Goal: Information Seeking & Learning: Learn about a topic

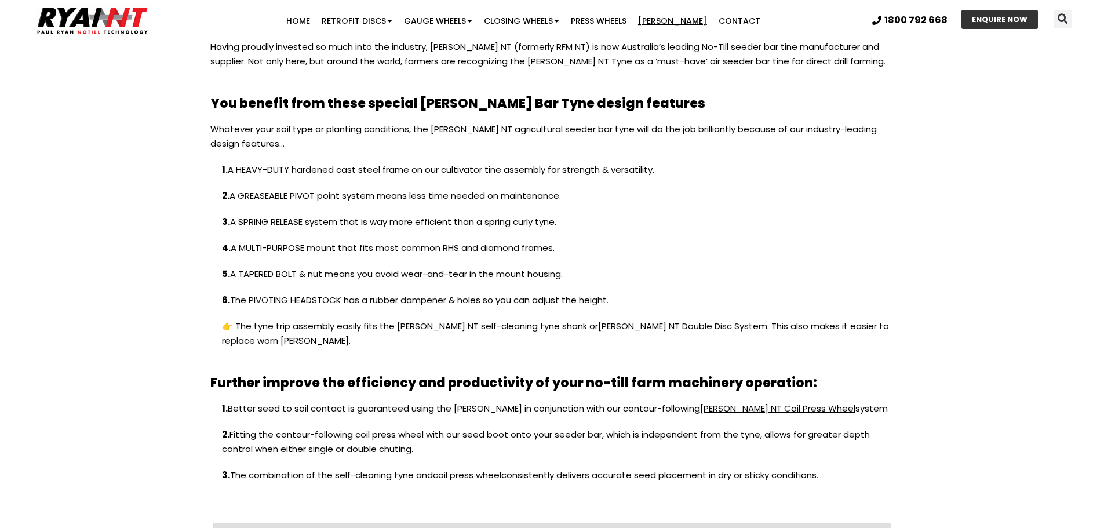
scroll to position [1332, 0]
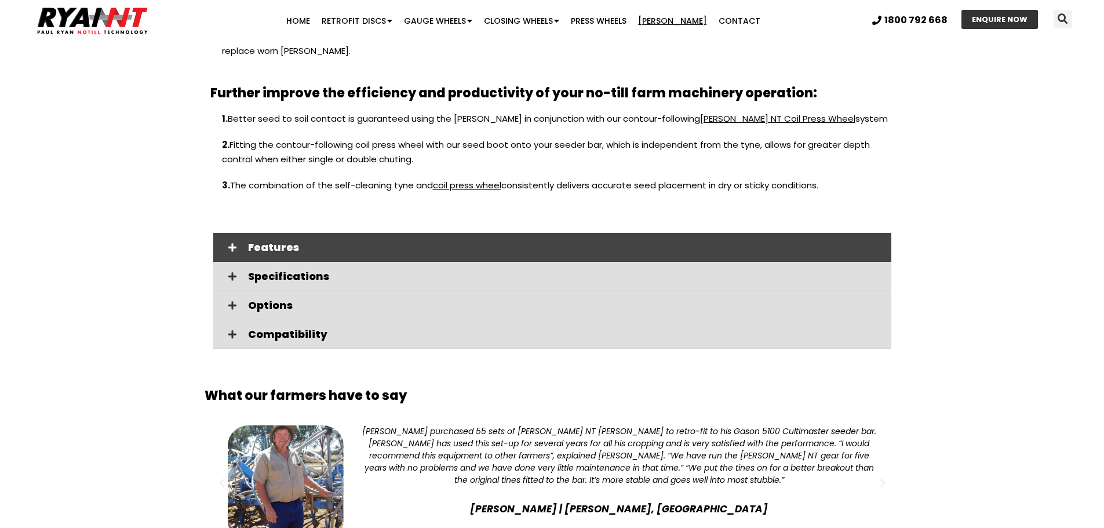
click at [554, 242] on span "Features" at bounding box center [565, 247] width 634 height 10
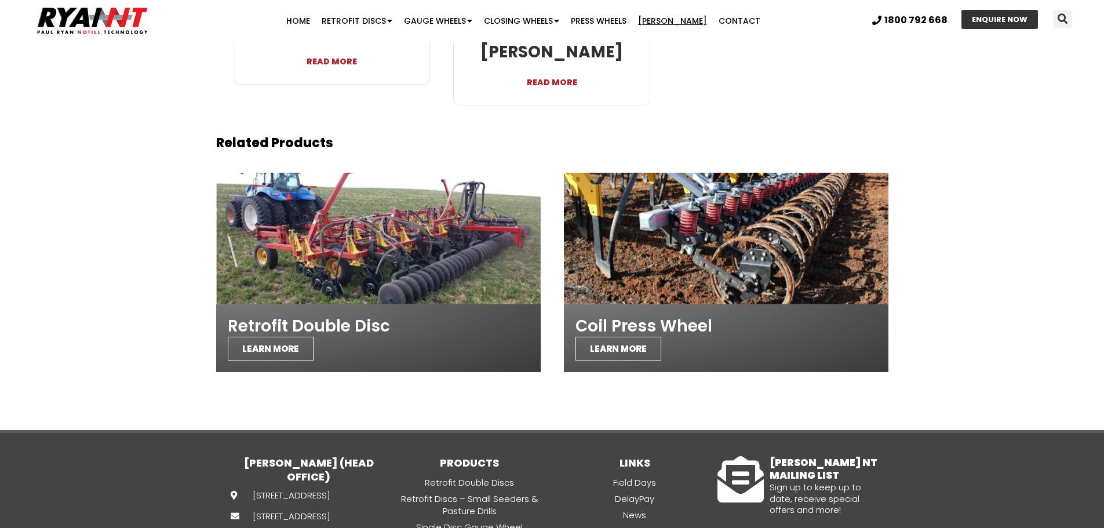
scroll to position [2955, 0]
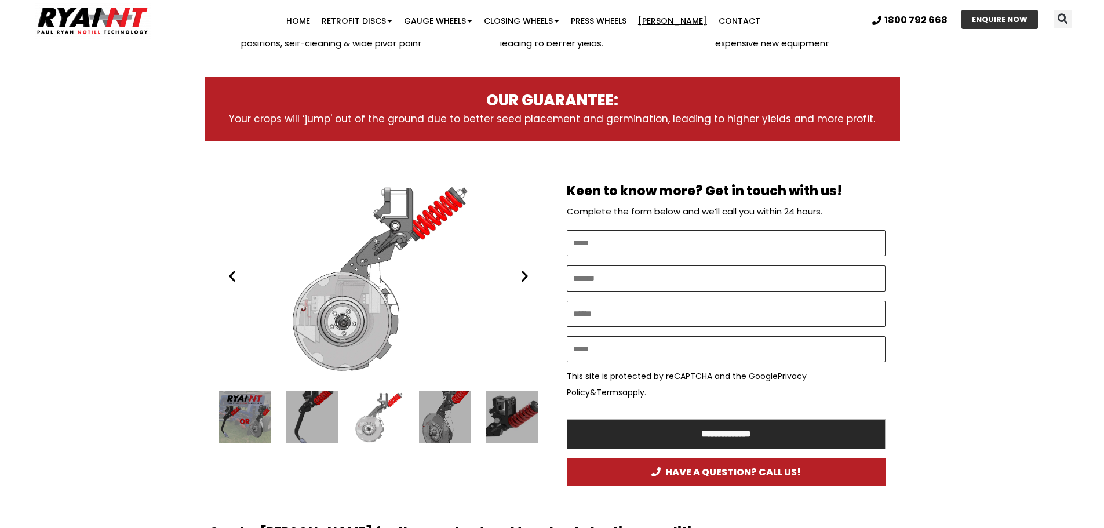
scroll to position [534, 0]
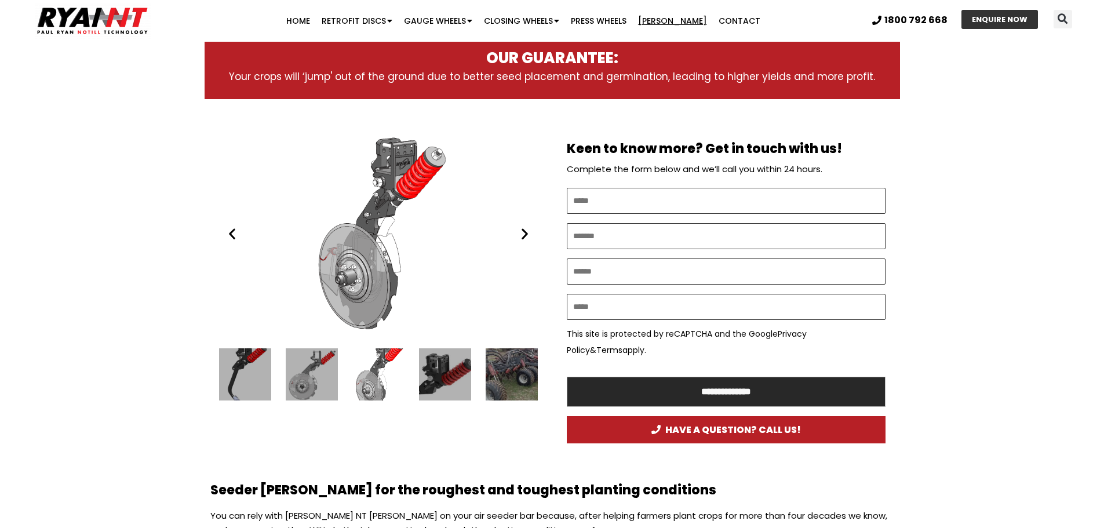
click at [255, 378] on div "3 / 16" at bounding box center [245, 374] width 52 height 52
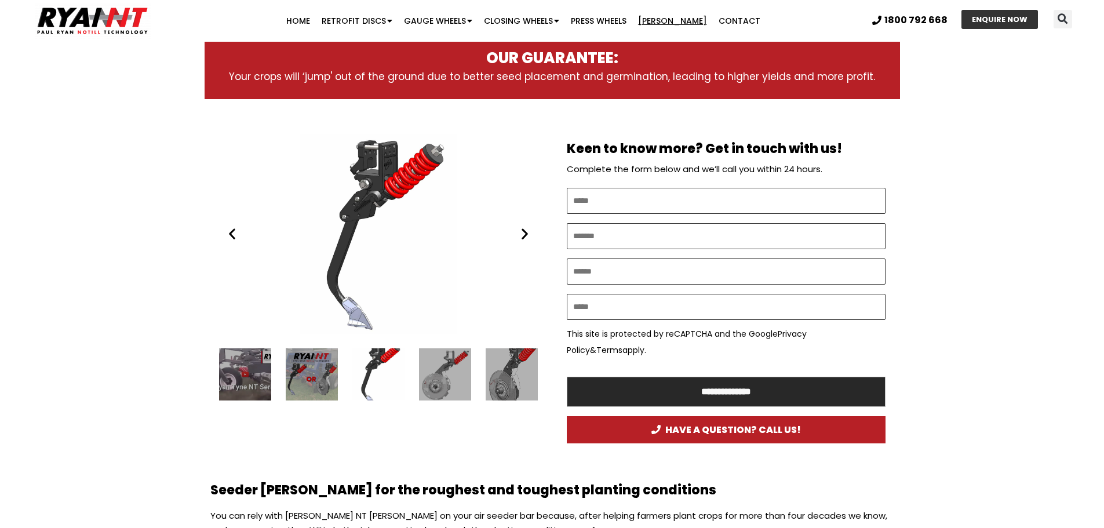
click at [521, 240] on icon "Next slide" at bounding box center [524, 234] width 14 height 14
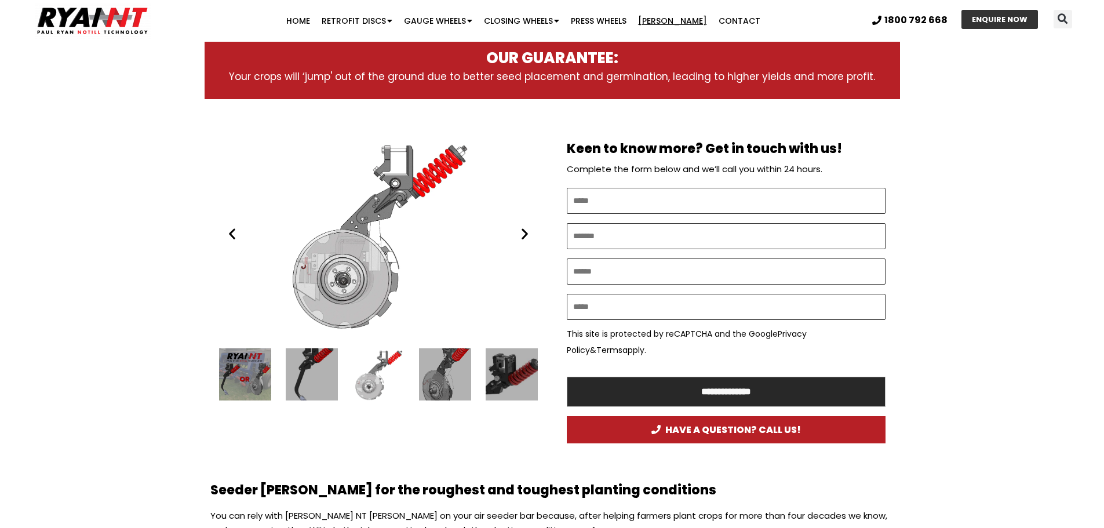
click at [521, 240] on icon "Next slide" at bounding box center [524, 234] width 14 height 14
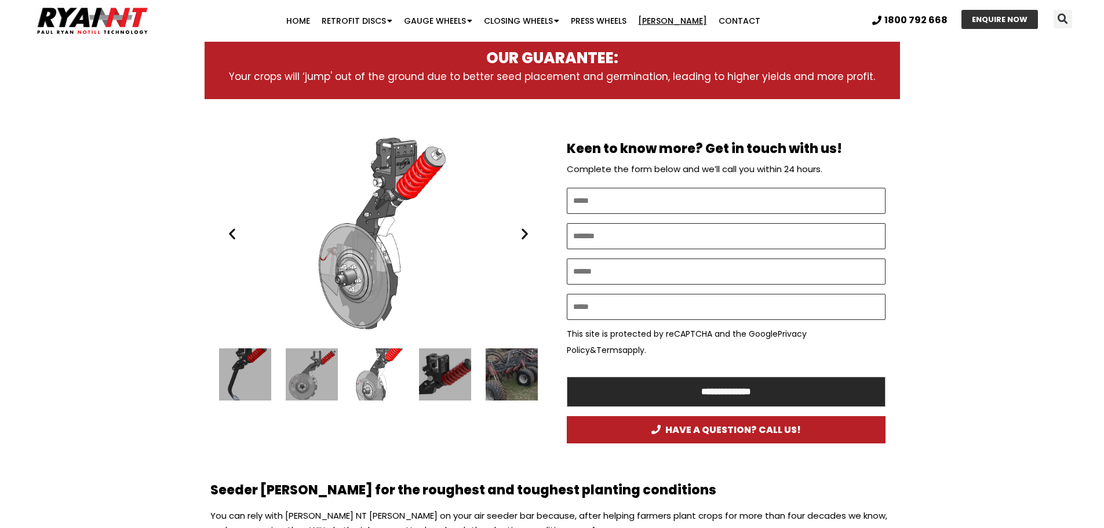
click at [521, 240] on icon "Next slide" at bounding box center [524, 234] width 14 height 14
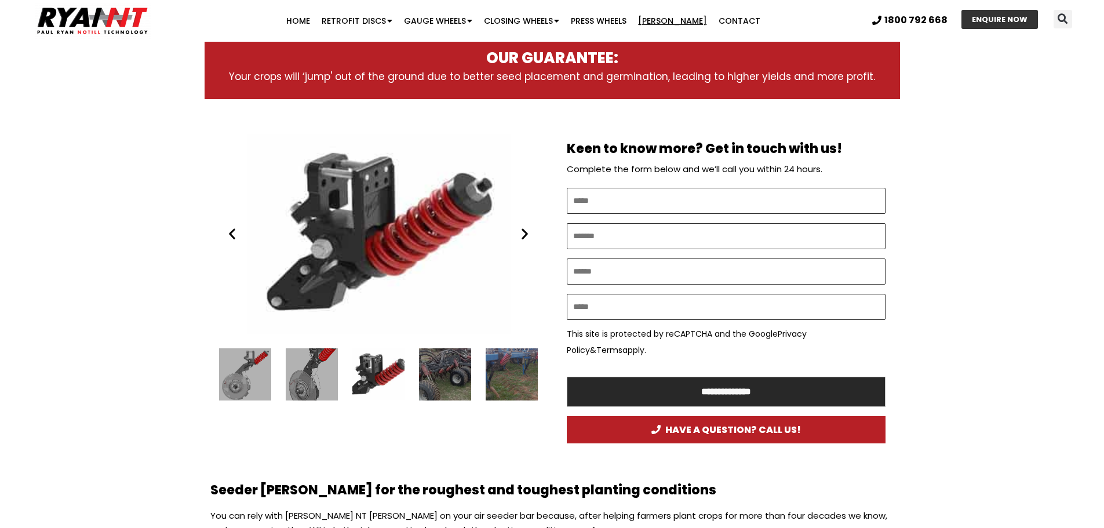
click at [521, 240] on icon "Next slide" at bounding box center [524, 234] width 14 height 14
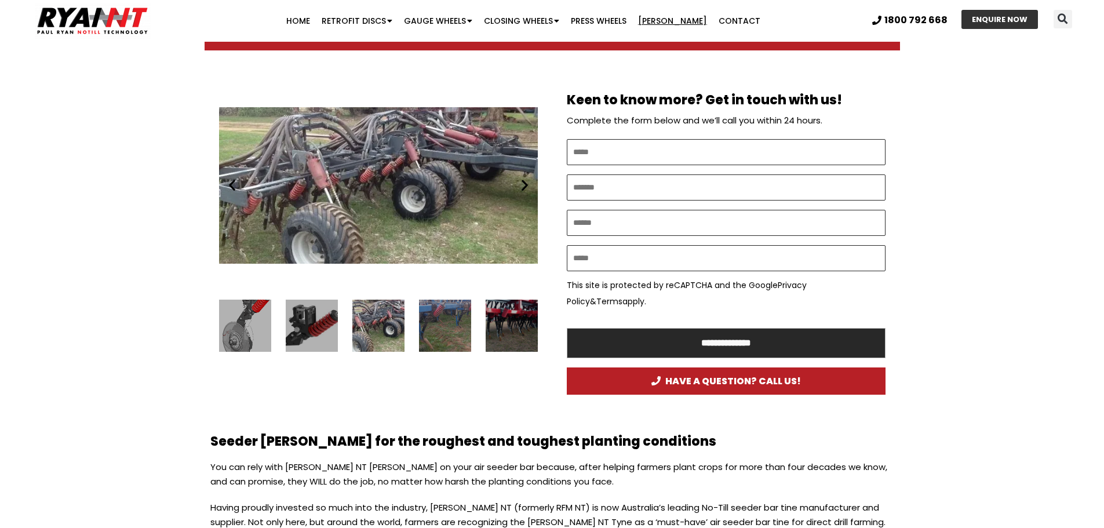
scroll to position [592, 0]
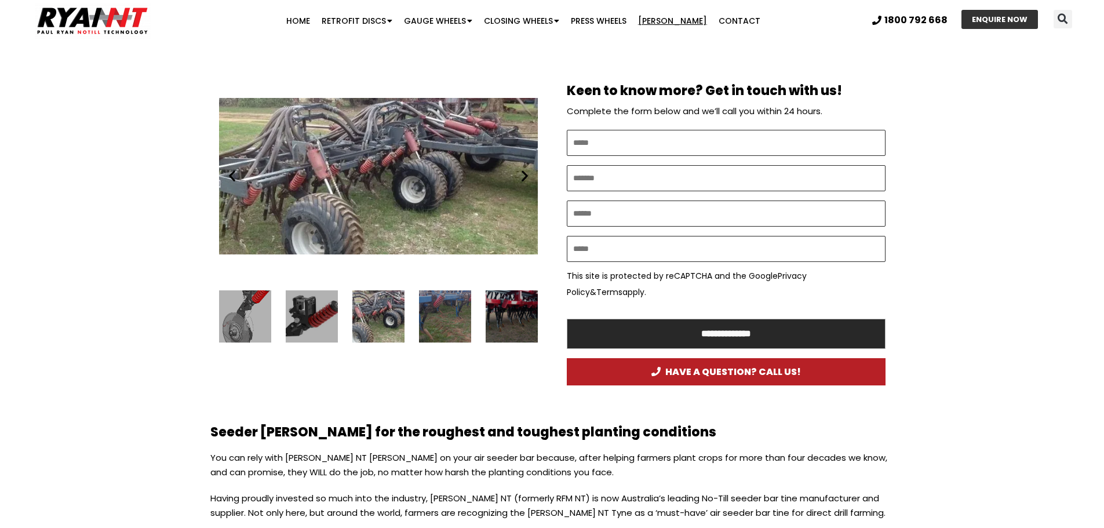
click at [432, 315] on div "8 / 16" at bounding box center [445, 316] width 52 height 52
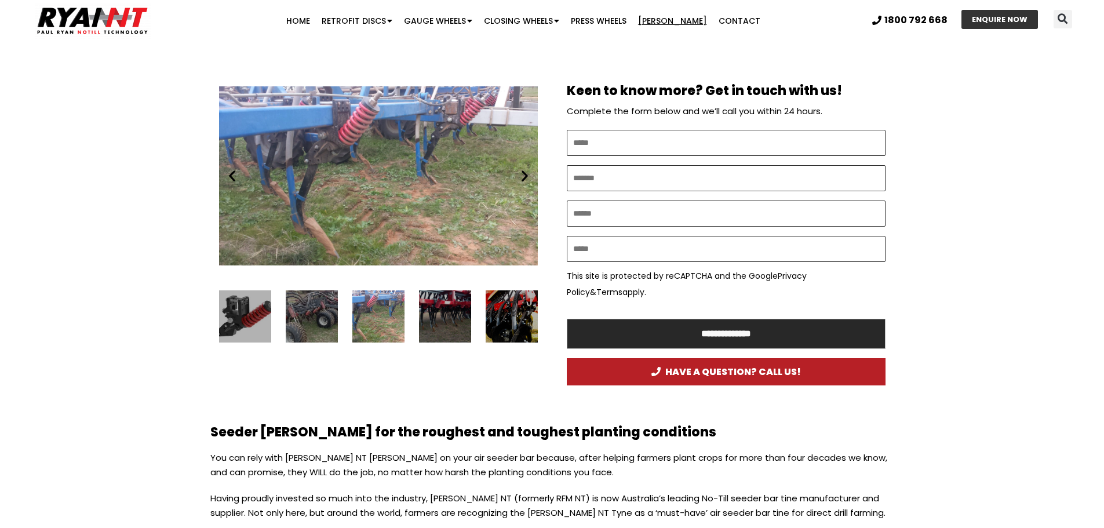
click at [487, 313] on div "10 / 16" at bounding box center [511, 316] width 52 height 52
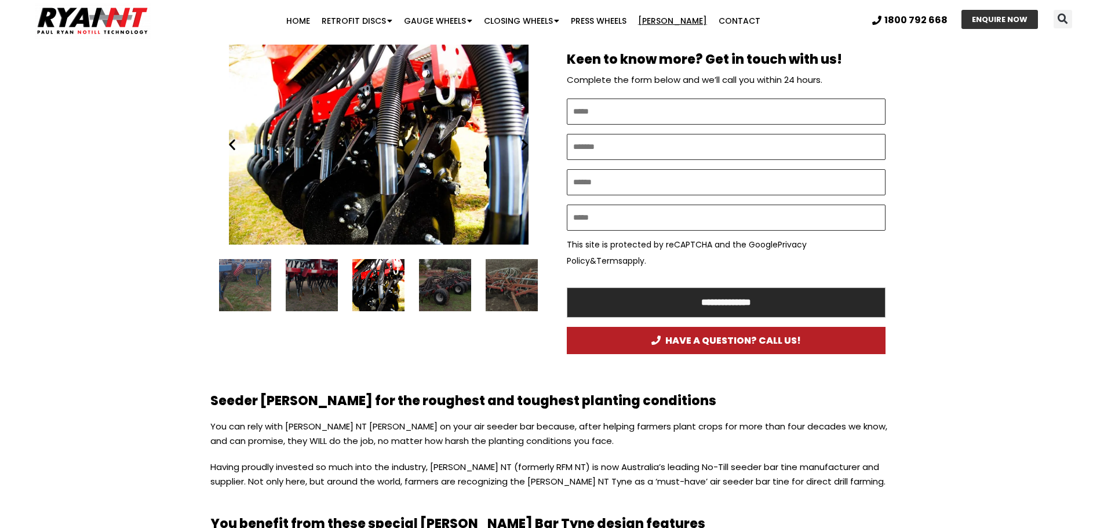
scroll to position [649, 0]
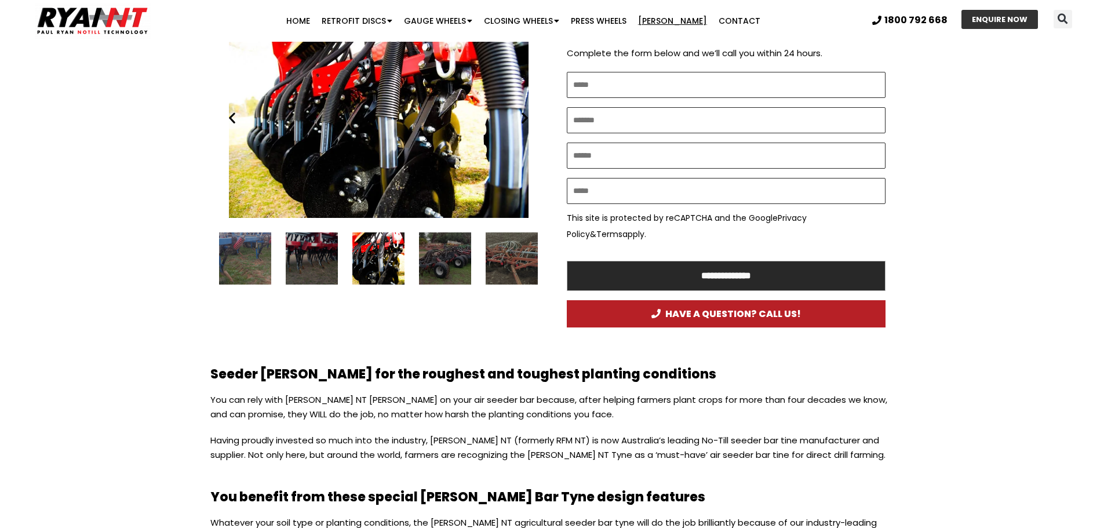
click at [458, 262] on div "11 / 16" at bounding box center [445, 258] width 52 height 52
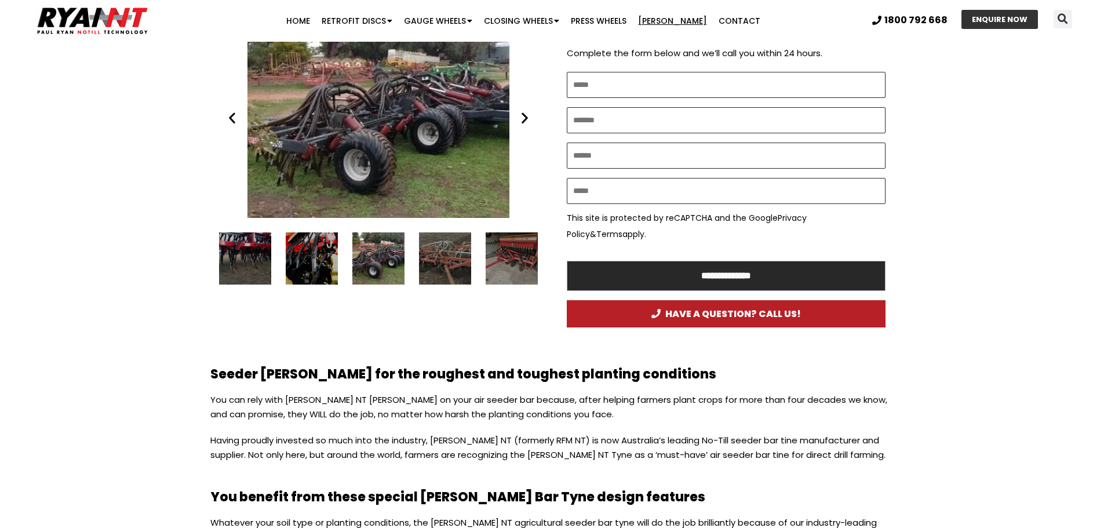
click at [458, 262] on div "12 / 16" at bounding box center [445, 258] width 52 height 52
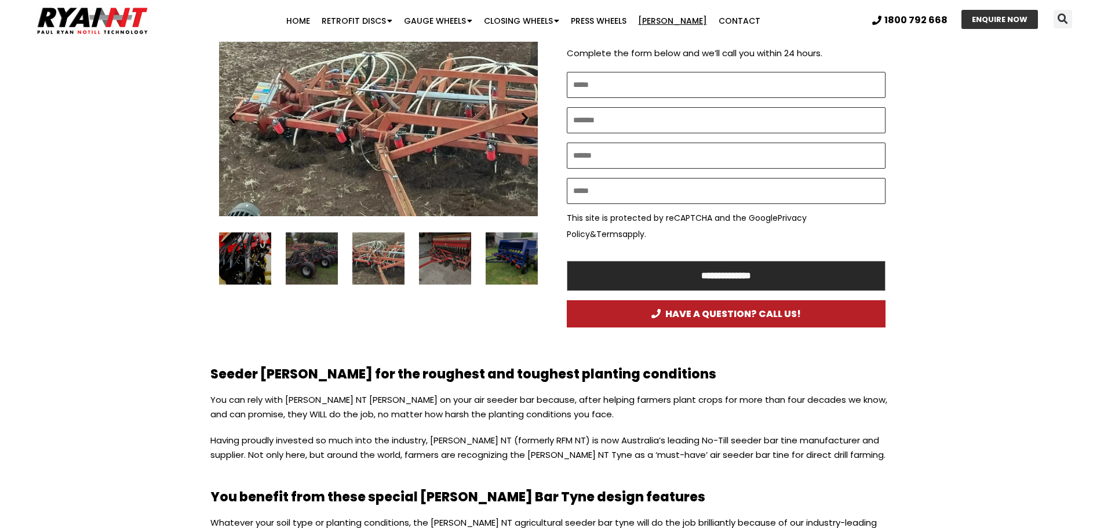
click at [458, 262] on div "13 / 16" at bounding box center [445, 258] width 52 height 52
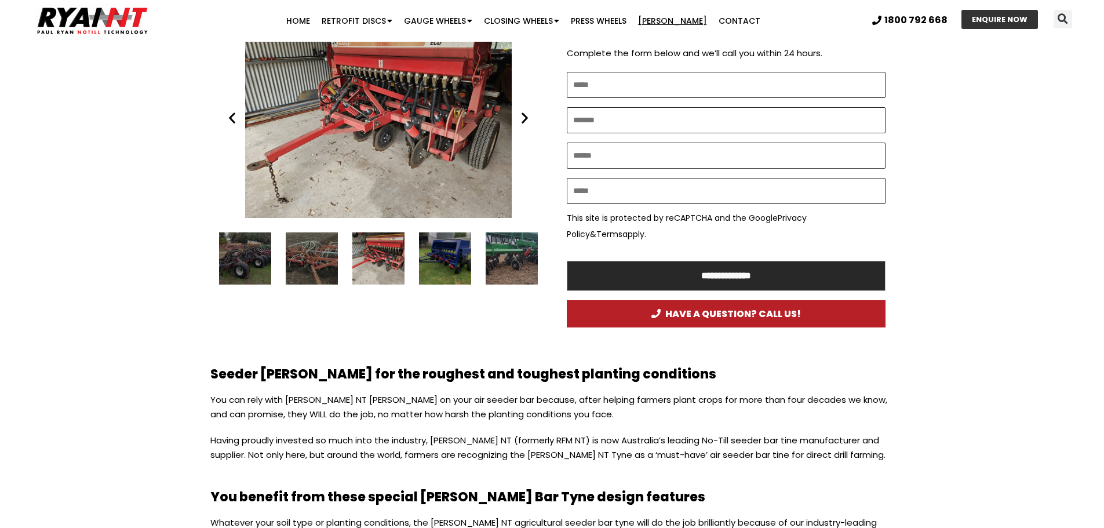
click at [458, 262] on div "14 / 16" at bounding box center [445, 258] width 52 height 52
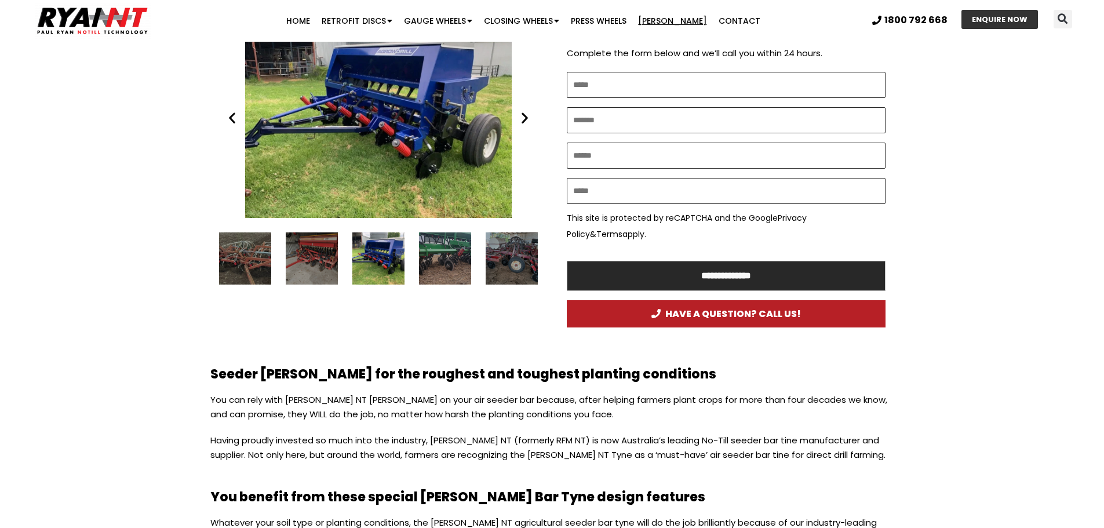
click at [458, 262] on div "15 / 16" at bounding box center [445, 258] width 52 height 52
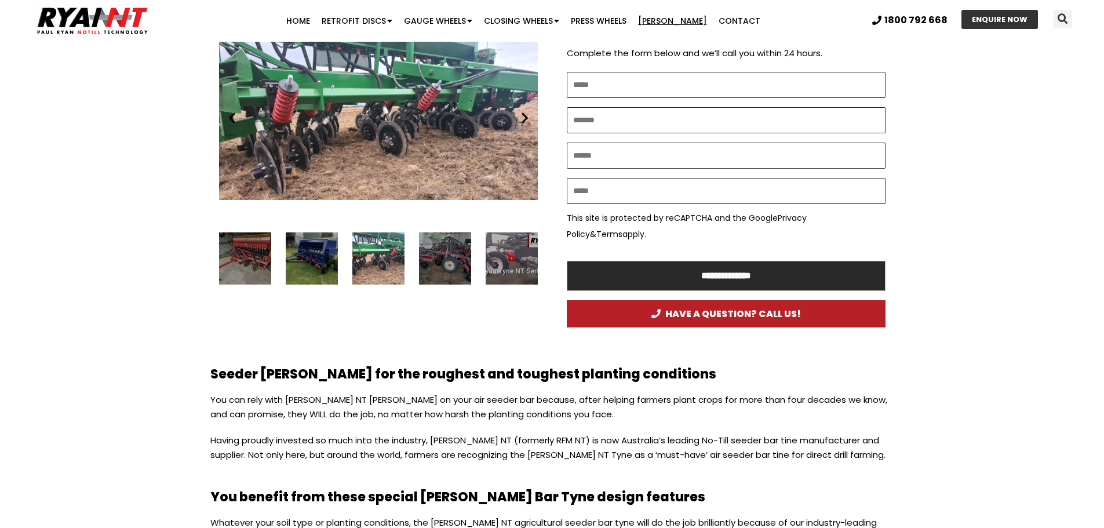
click at [458, 262] on div "16 / 16" at bounding box center [445, 258] width 52 height 52
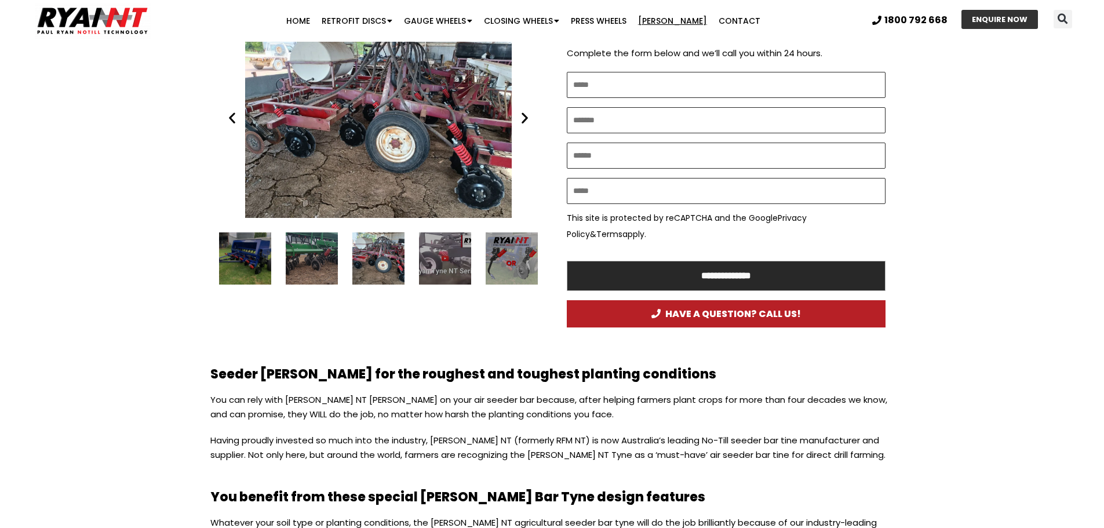
click at [458, 262] on div "1 / 16" at bounding box center [445, 258] width 52 height 52
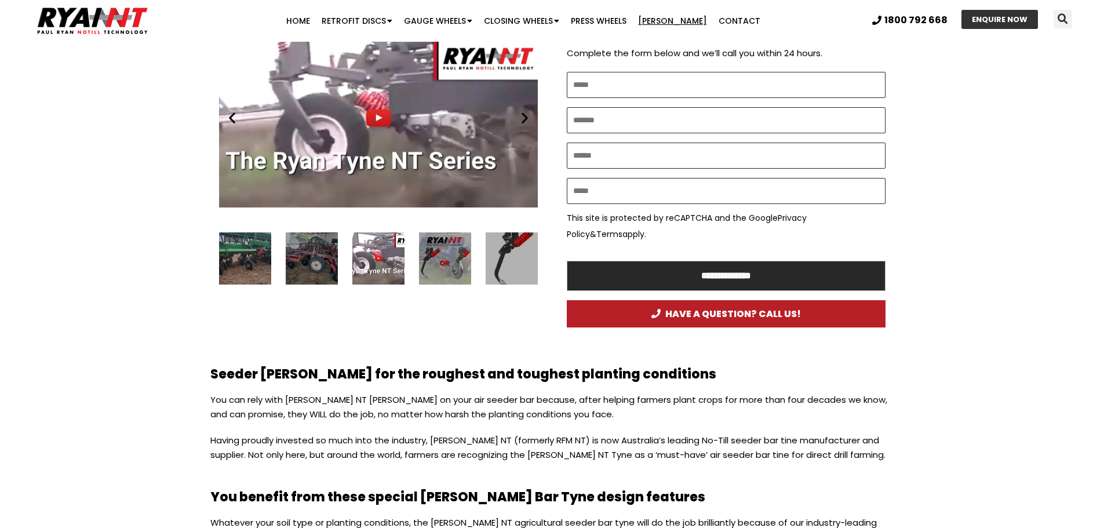
click at [458, 262] on div "2 / 16" at bounding box center [445, 258] width 52 height 52
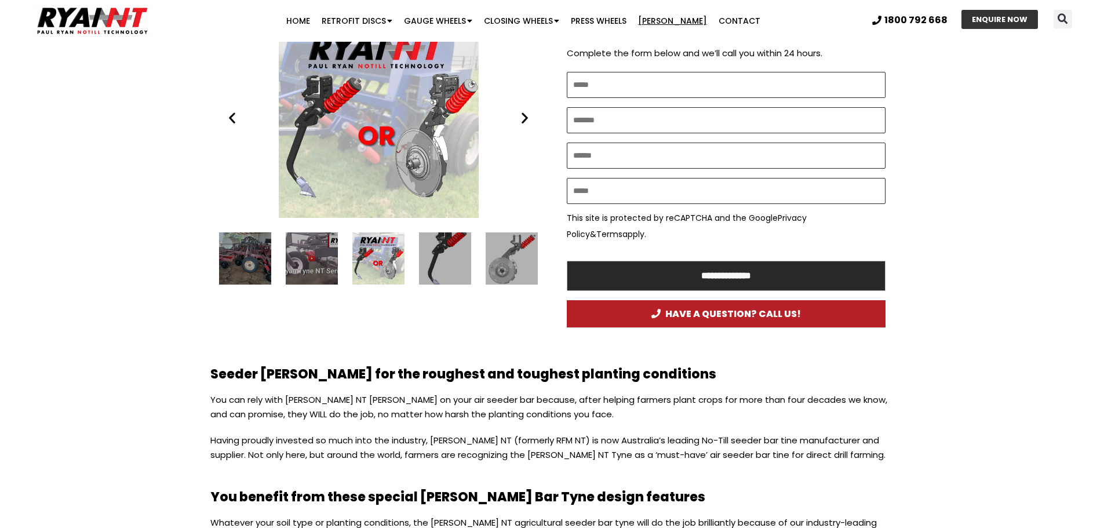
click at [458, 262] on div "3 / 16" at bounding box center [445, 258] width 52 height 52
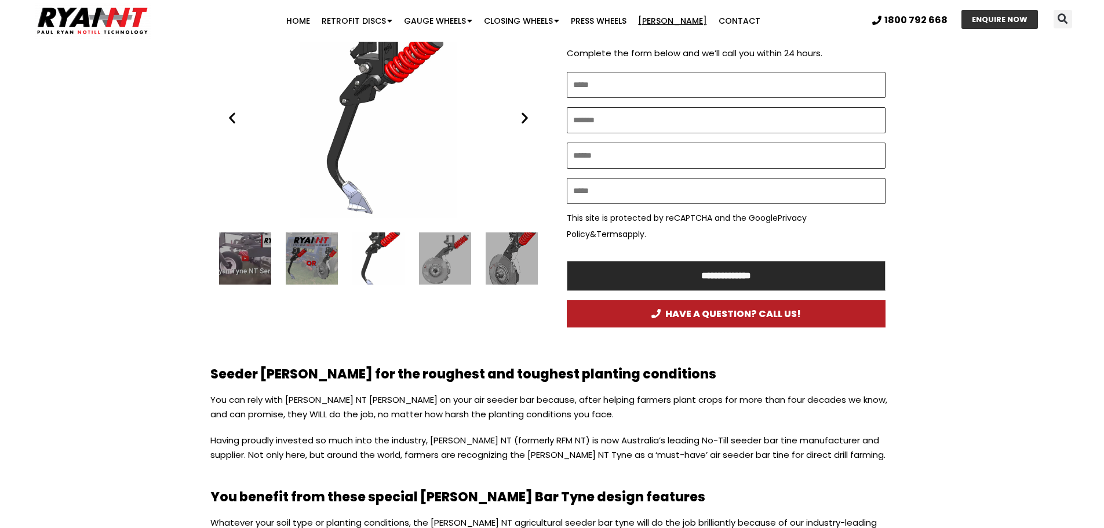
click at [458, 262] on div "4 / 16" at bounding box center [445, 258] width 52 height 52
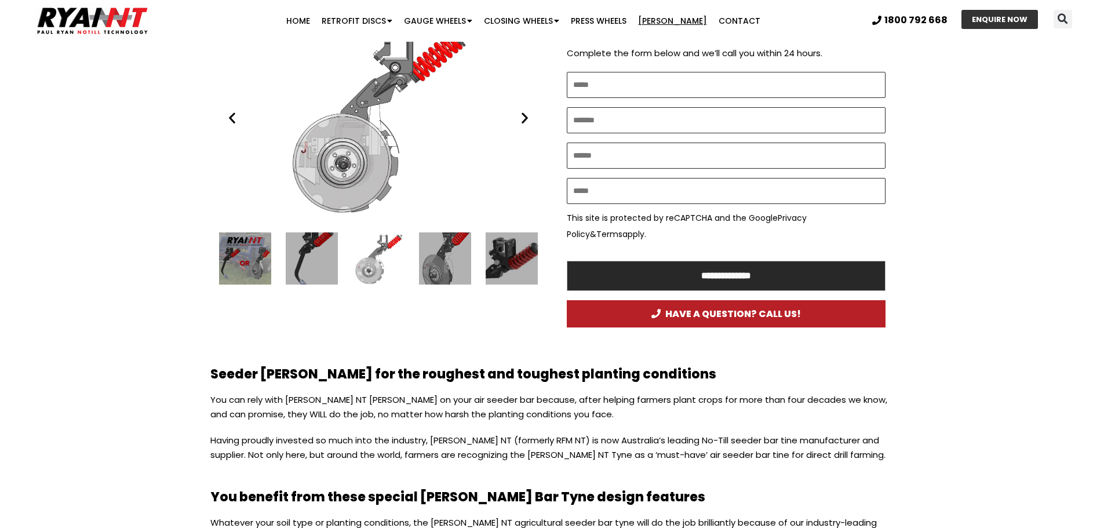
click at [458, 262] on div "5 / 16" at bounding box center [445, 258] width 52 height 52
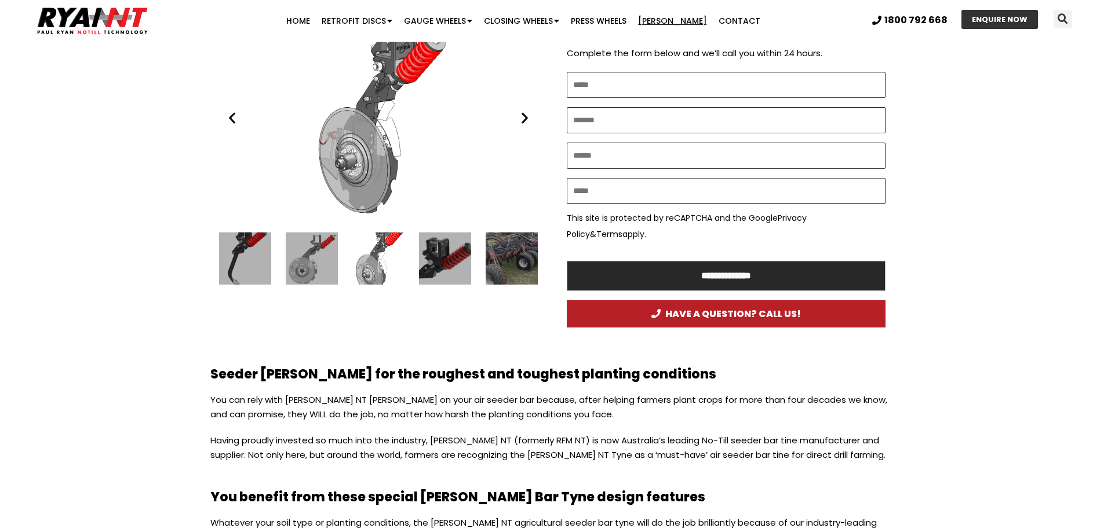
click at [458, 262] on div "6 / 16" at bounding box center [445, 258] width 52 height 52
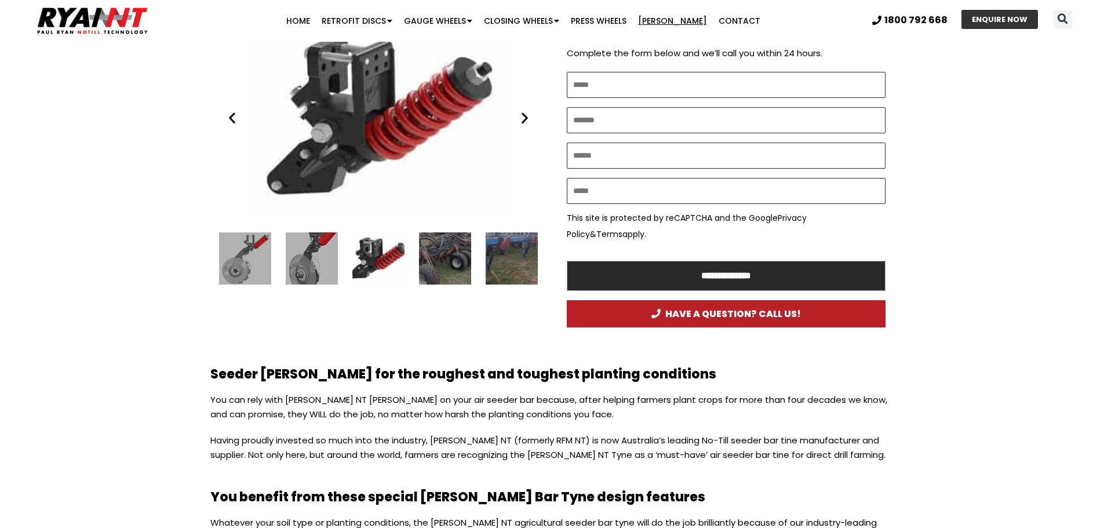
click at [458, 262] on div "7 / 16" at bounding box center [445, 258] width 52 height 52
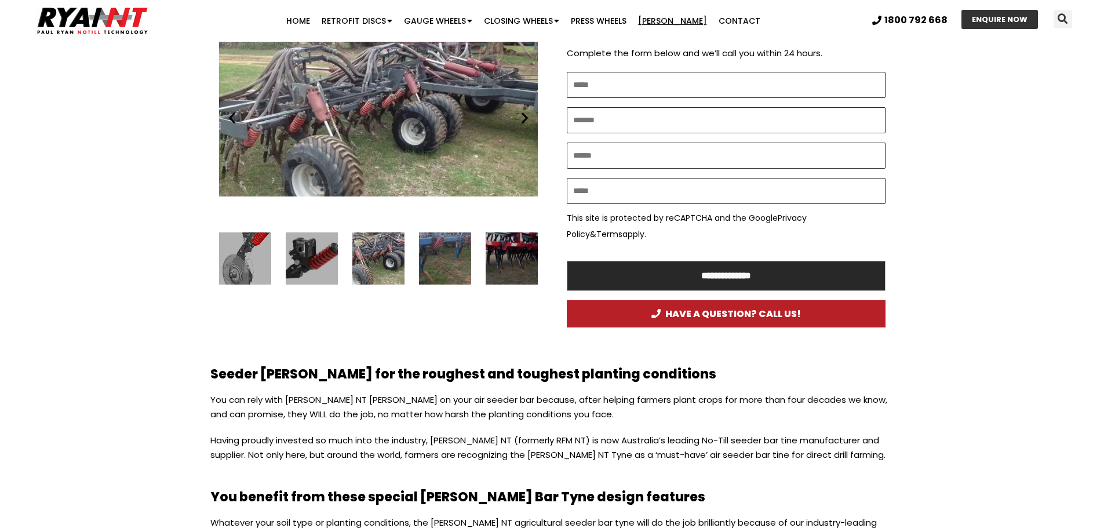
click at [458, 262] on div "8 / 16" at bounding box center [445, 258] width 52 height 52
